Goal: Answer question/provide support: Share knowledge or assist other users

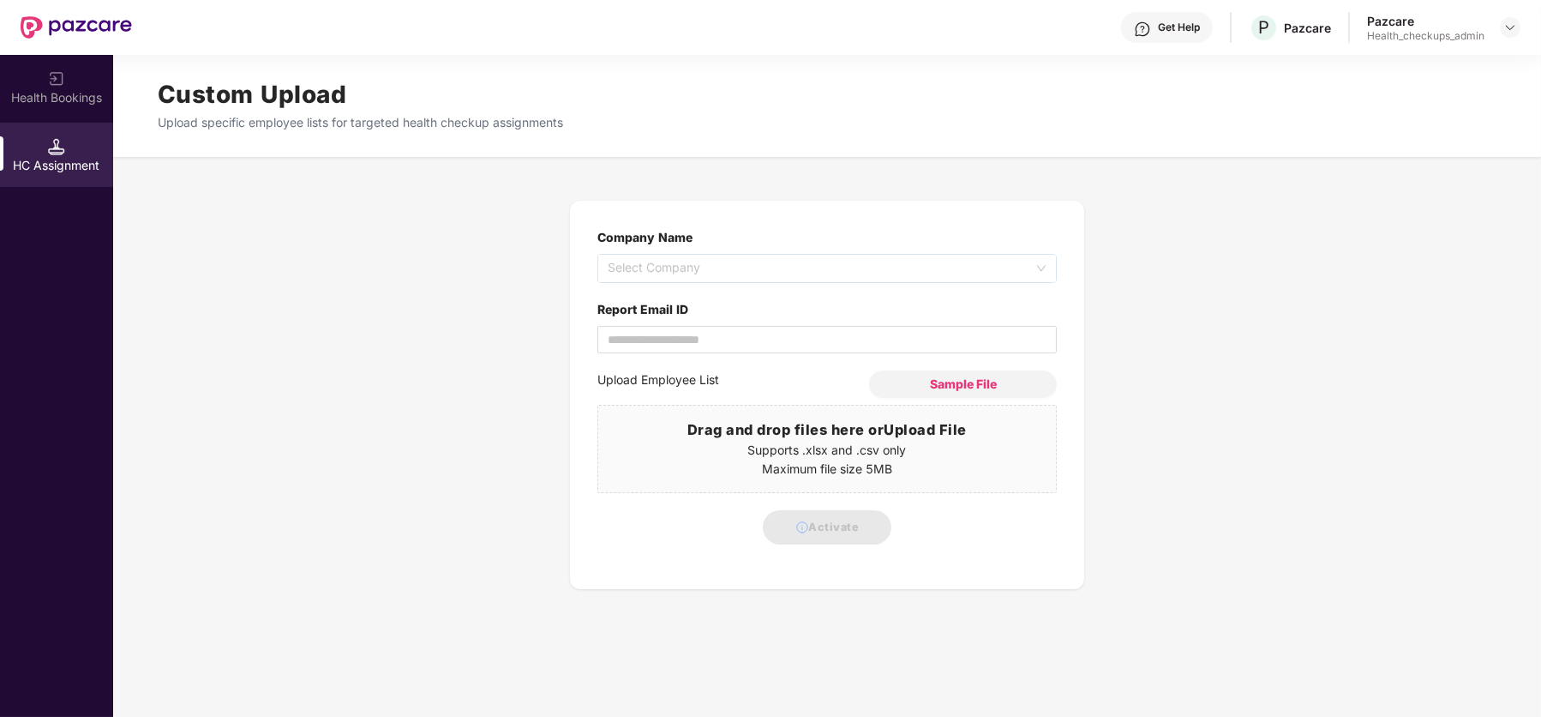
click at [1389, 27] on div "Pazcare" at bounding box center [1425, 21] width 117 height 16
click at [1514, 31] on img at bounding box center [1511, 28] width 14 height 14
click at [1420, 76] on div "User view" at bounding box center [1431, 66] width 223 height 33
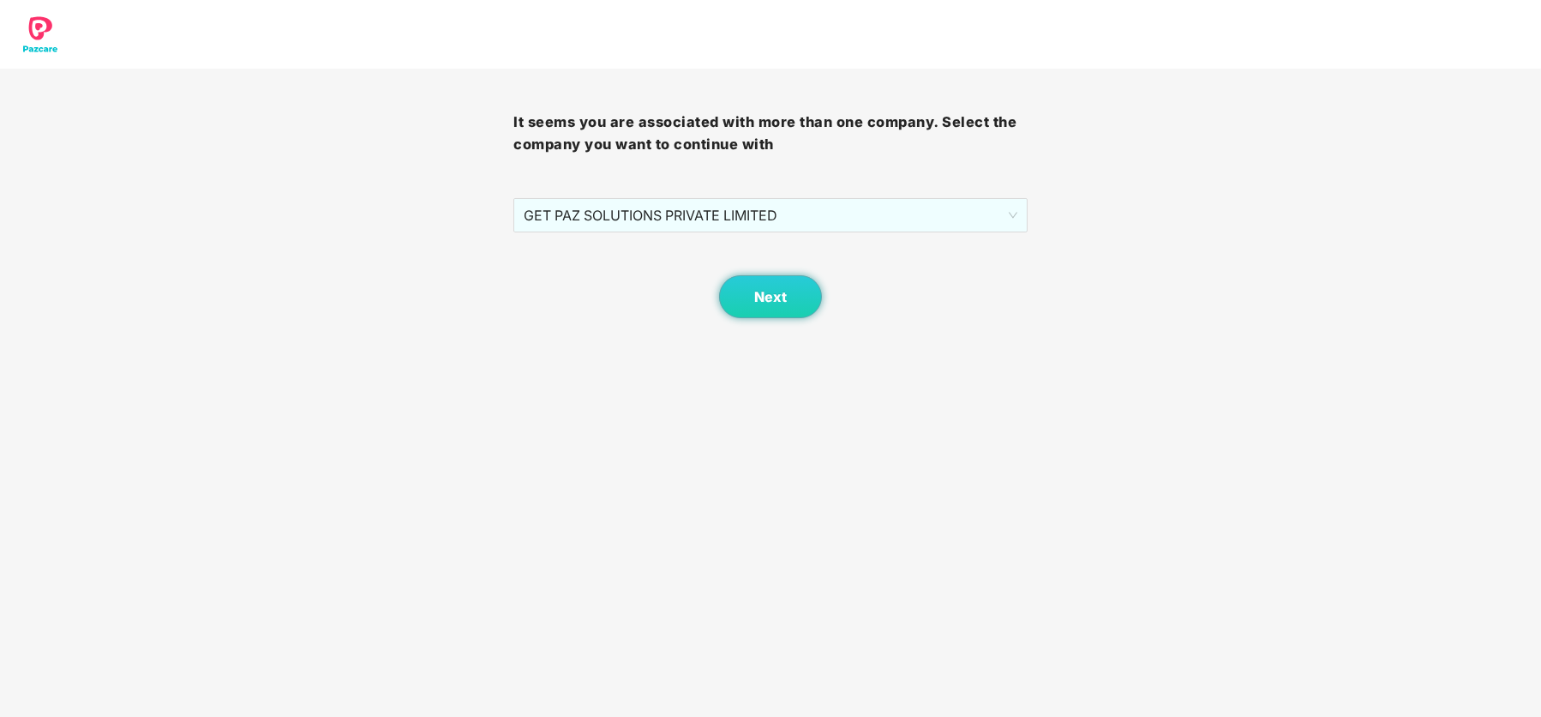
click at [854, 195] on div "It seems you are associated with more than one company. Select the company you …" at bounding box center [769, 193] width 513 height 249
click at [845, 218] on span "GET PAZ SOLUTIONS PRIVATE LIMITED" at bounding box center [770, 215] width 493 height 33
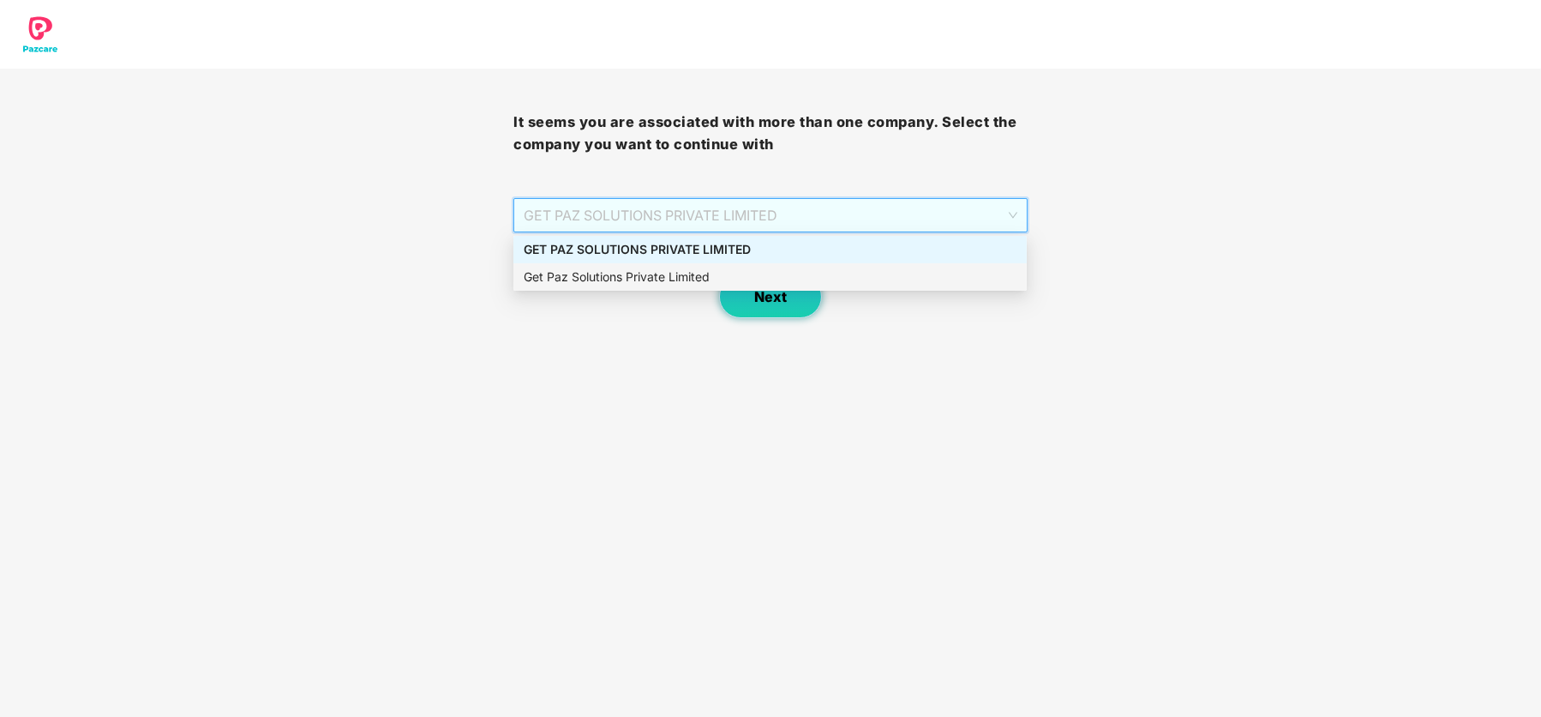
click at [786, 316] on button "Next" at bounding box center [770, 296] width 103 height 43
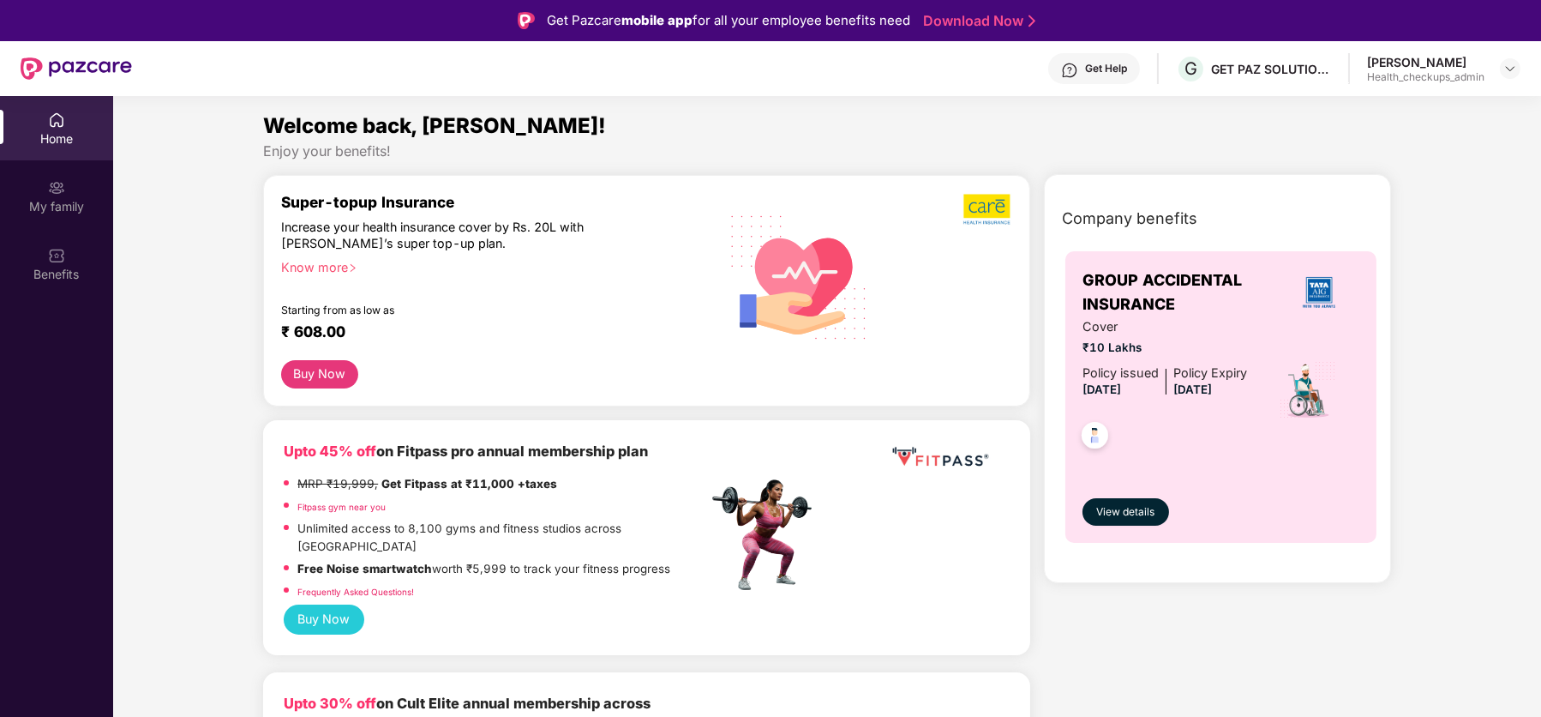
click at [1450, 72] on div "Health_checkups_admin" at bounding box center [1425, 77] width 117 height 14
click at [1513, 71] on img at bounding box center [1511, 69] width 14 height 14
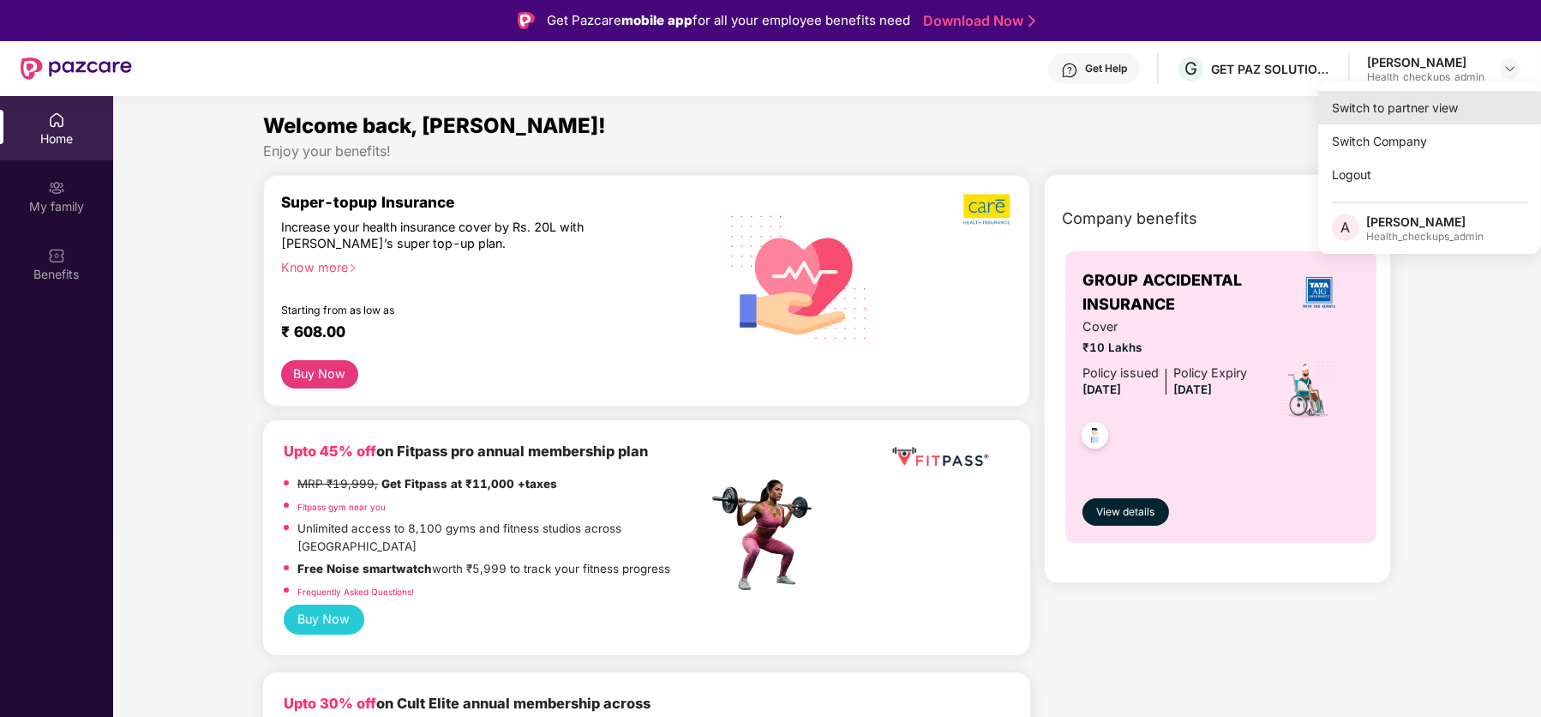
click at [1362, 118] on div "Switch to partner view" at bounding box center [1429, 107] width 223 height 33
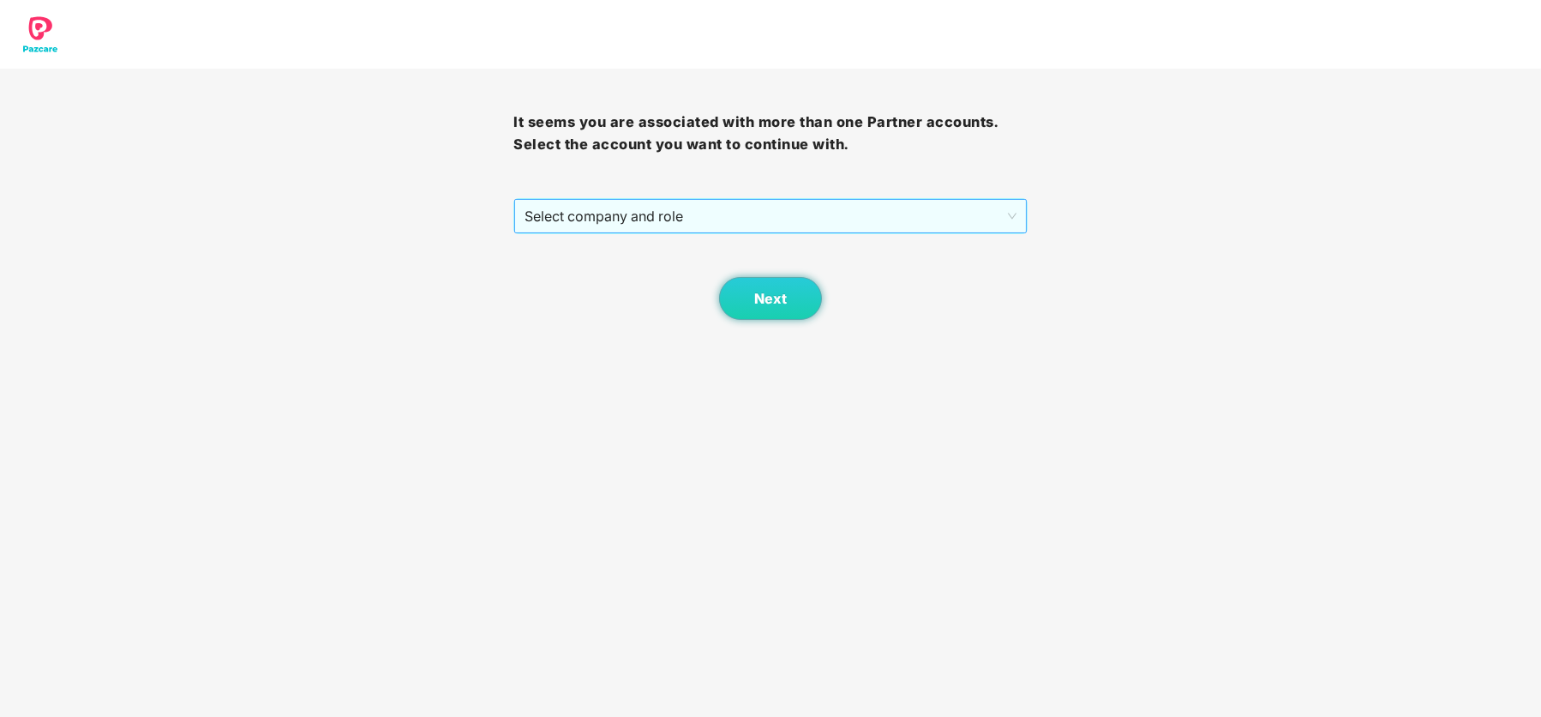
click at [837, 215] on span "Select company and role" at bounding box center [770, 216] width 491 height 33
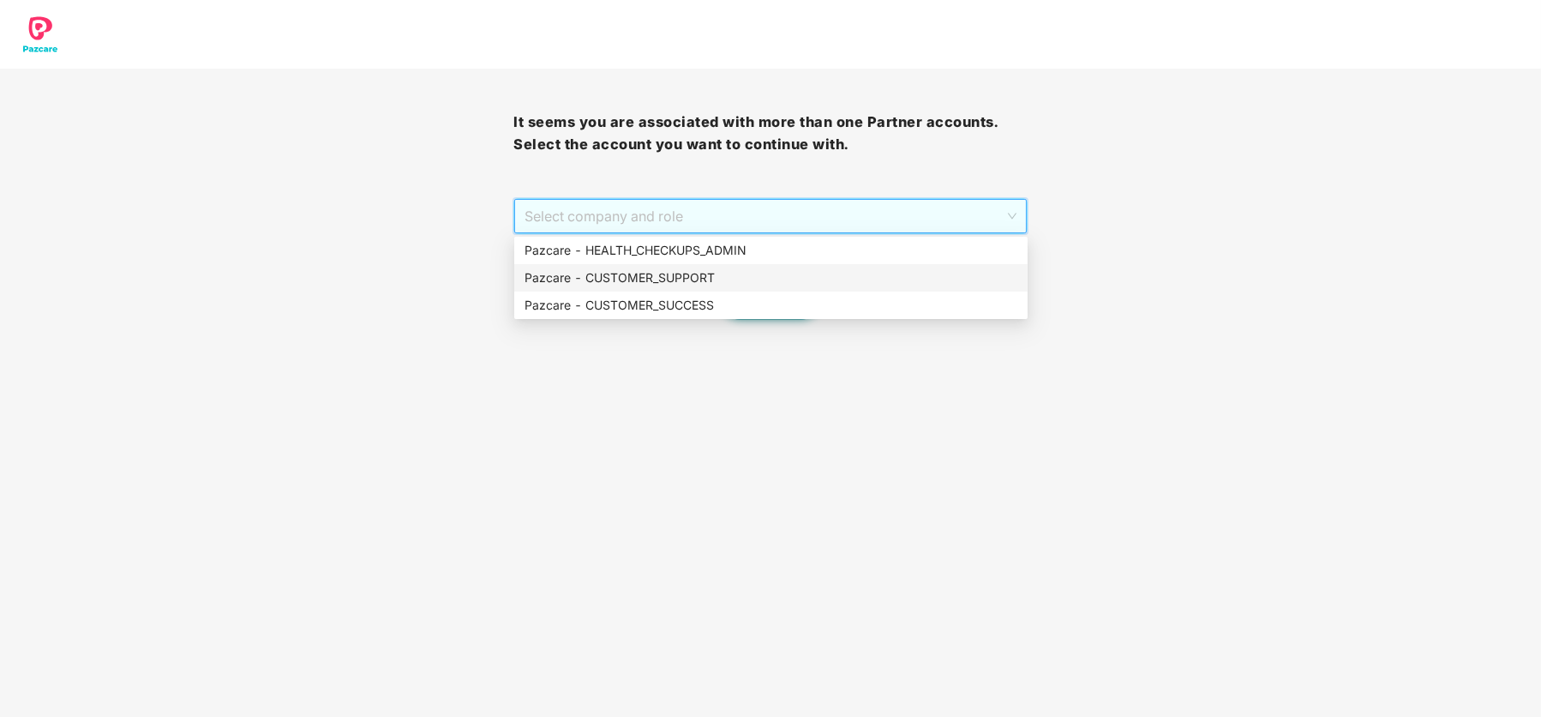
click at [754, 285] on div "Pazcare - CUSTOMER_SUPPORT" at bounding box center [771, 277] width 493 height 19
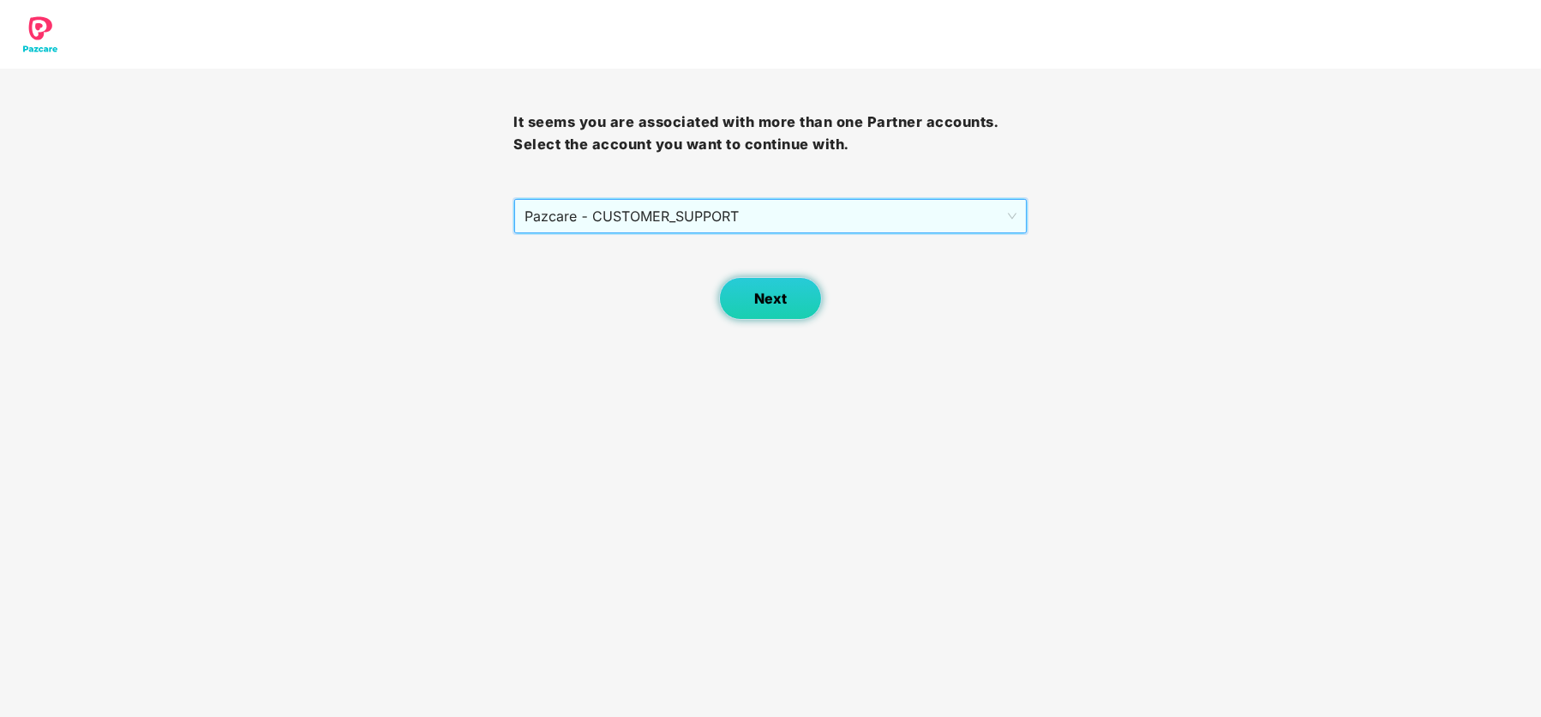
click at [783, 305] on span "Next" at bounding box center [770, 299] width 33 height 16
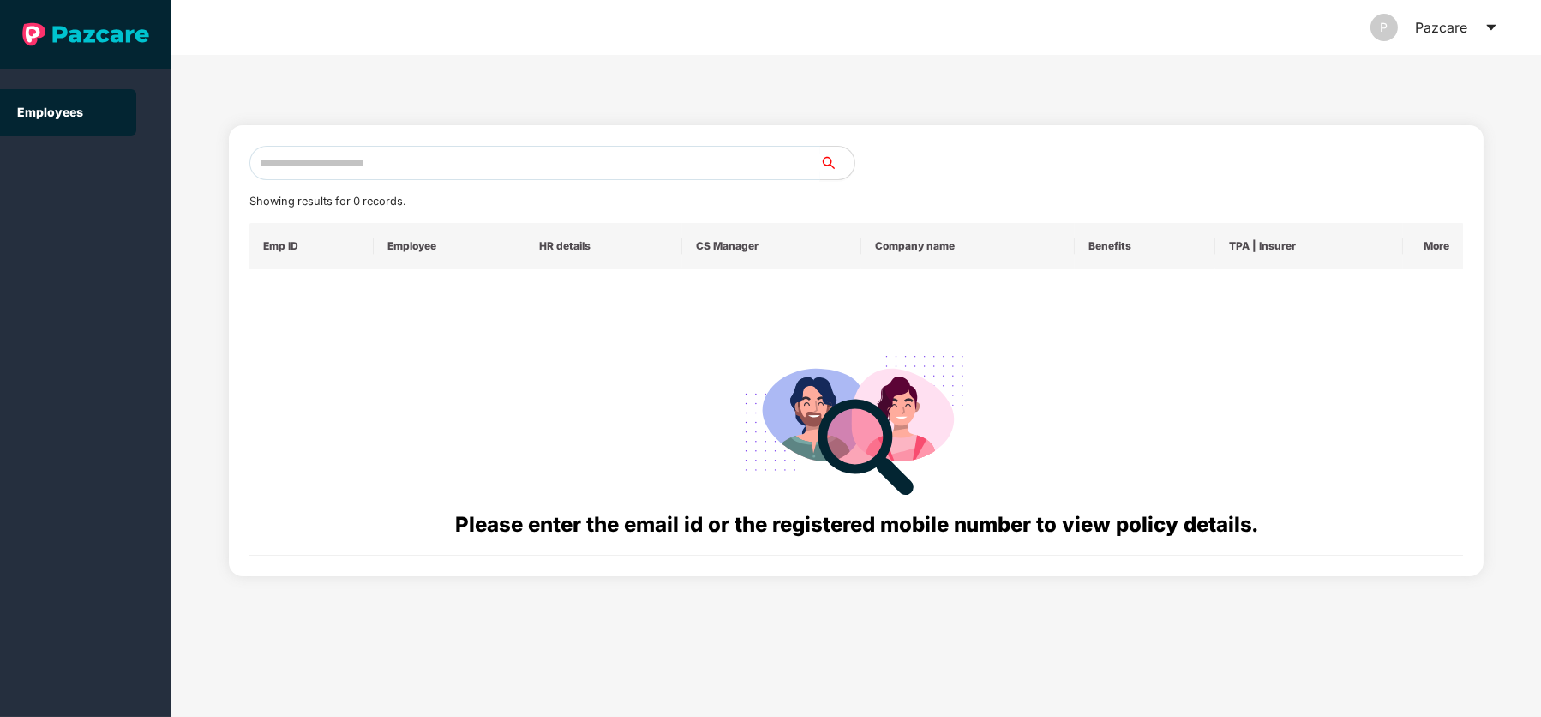
click at [646, 165] on input "text" at bounding box center [534, 163] width 571 height 34
paste input "**********"
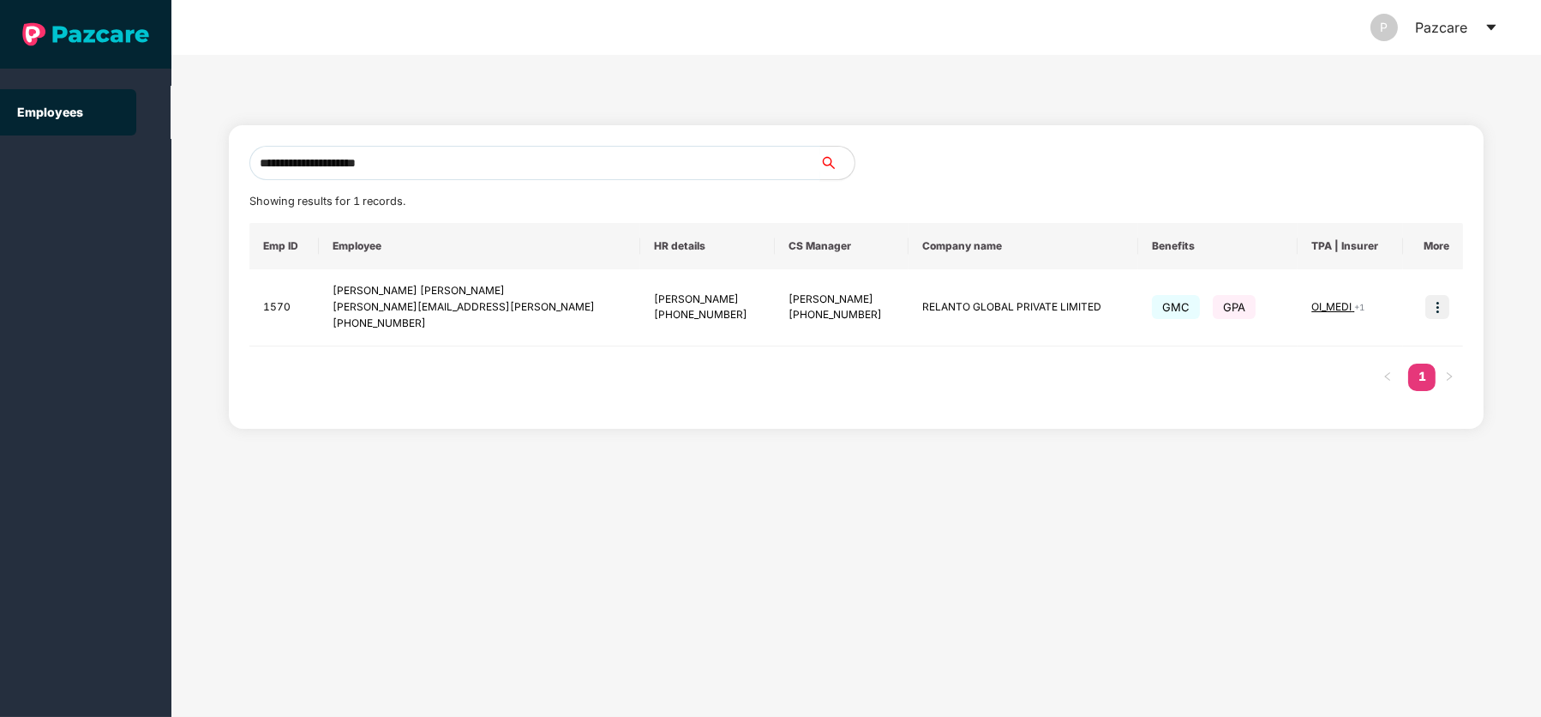
type input "**********"
drag, startPoint x: 364, startPoint y: 326, endPoint x: 483, endPoint y: 338, distance: 118.9
click at [483, 338] on td "[PERSON_NAME] Singh [EMAIL_ADDRESS][PERSON_NAME] [PHONE_NUMBER]" at bounding box center [479, 307] width 321 height 77
copy div "9452852417"
